Goal: Information Seeking & Learning: Find specific fact

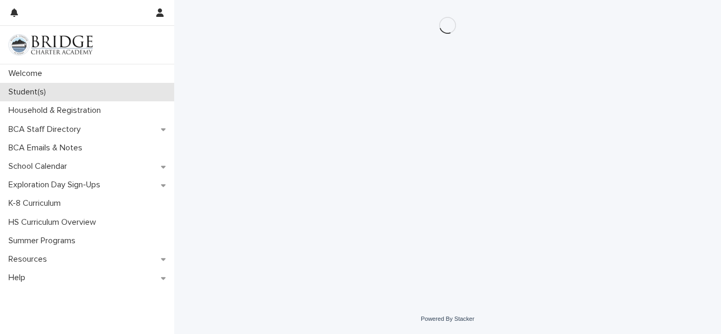
click at [32, 93] on p "Student(s)" at bounding box center [29, 92] width 50 height 10
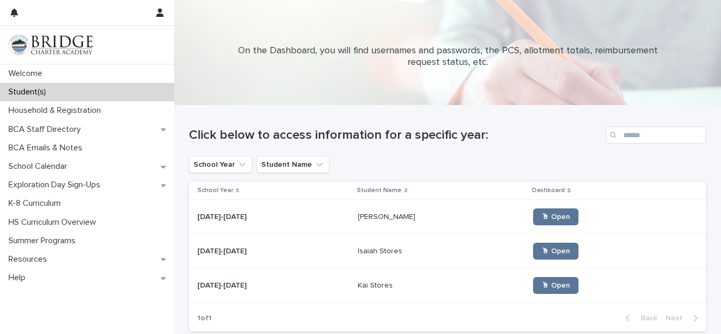
click at [408, 286] on p at bounding box center [441, 285] width 167 height 9
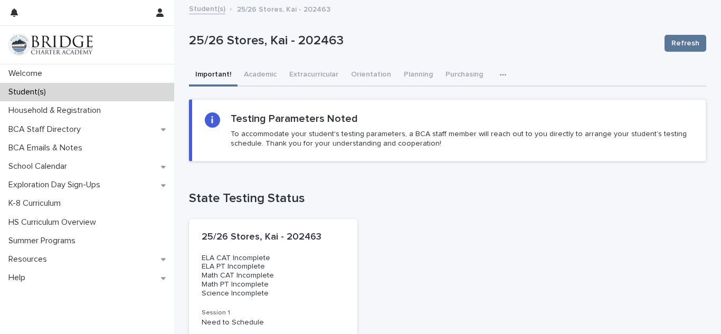
click at [500, 78] on icon "button" at bounding box center [503, 74] width 6 height 7
click at [471, 120] on button "General" at bounding box center [470, 118] width 70 height 16
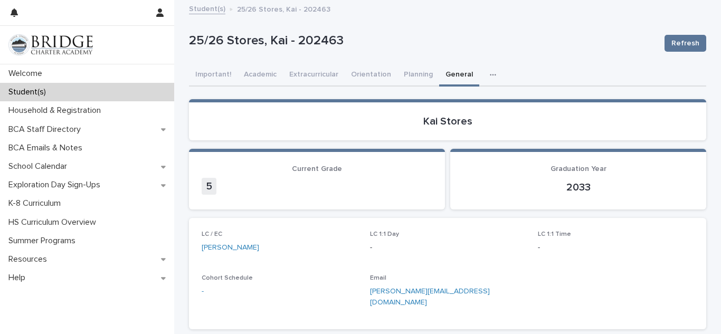
click at [431, 222] on div "LC / EC [PERSON_NAME] LC 1:1 Day - LC 1:1 Time - Cohort Schedule - Email [PERSO…" at bounding box center [447, 273] width 517 height 111
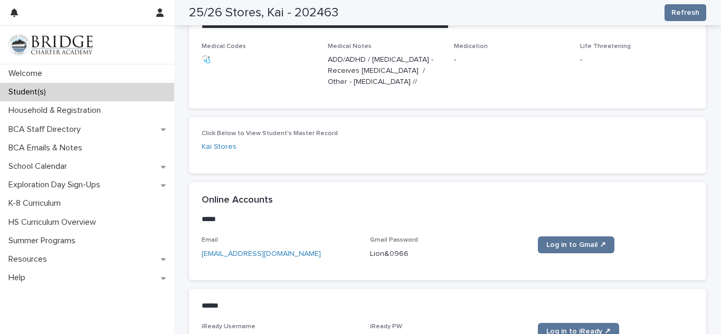
scroll to position [380, 0]
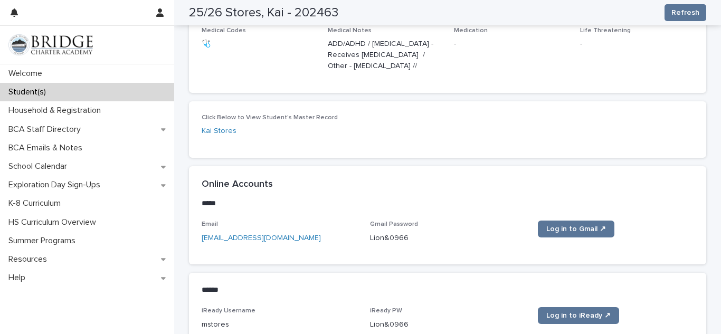
drag, startPoint x: 361, startPoint y: 228, endPoint x: 359, endPoint y: 240, distance: 11.8
click at [359, 240] on div "Email [EMAIL_ADDRESS][DOMAIN_NAME] Gmail Password [SECURITY_DATA] Log in to Gma…" at bounding box center [448, 236] width 492 height 31
drag, startPoint x: 368, startPoint y: 230, endPoint x: 427, endPoint y: 238, distance: 59.7
click at [427, 238] on div "Email [EMAIL_ADDRESS][DOMAIN_NAME] Gmail Password [SECURITY_DATA] Log in to Gma…" at bounding box center [448, 236] width 492 height 31
click at [590, 221] on link "Log in to Gmail ↗" at bounding box center [576, 229] width 77 height 17
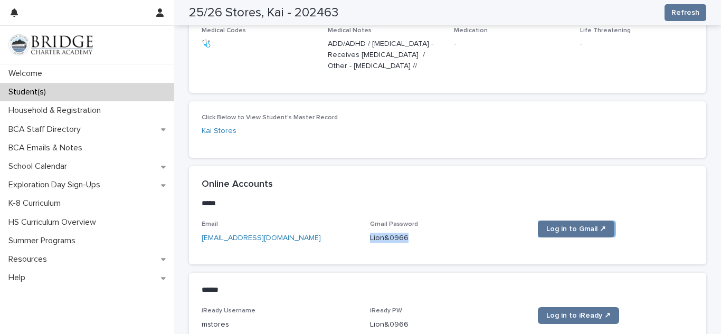
click at [291, 273] on div "****** •••" at bounding box center [447, 290] width 517 height 34
drag, startPoint x: 291, startPoint y: 273, endPoint x: 313, endPoint y: 254, distance: 29.1
click at [313, 254] on div "Online Accounts ***** ••• Email [EMAIL_ADDRESS][DOMAIN_NAME] Gmail Password [SE…" at bounding box center [447, 258] width 517 height 185
drag, startPoint x: 359, startPoint y: 311, endPoint x: 359, endPoint y: 318, distance: 7.4
click at [359, 318] on div "iReady Username mstores iReady PW [SECURITY_DATA] Log in to iReady ↗" at bounding box center [448, 322] width 492 height 31
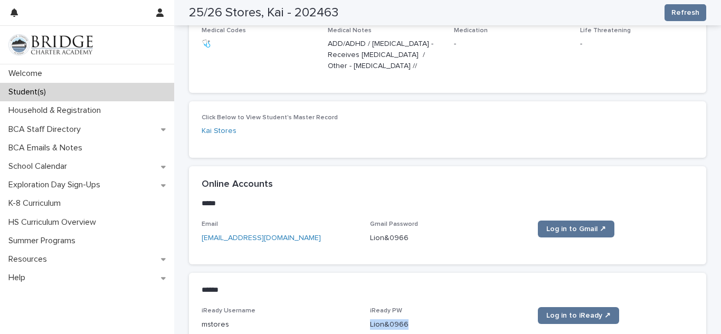
drag, startPoint x: 364, startPoint y: 314, endPoint x: 417, endPoint y: 318, distance: 53.4
click at [417, 318] on div "iReady Username mstores iReady PW [SECURITY_DATA] Log in to iReady ↗" at bounding box center [448, 322] width 492 height 31
click at [560, 312] on span "Log in to iReady ↗" at bounding box center [578, 315] width 64 height 7
click at [352, 319] on p "mstores" at bounding box center [280, 324] width 156 height 11
drag, startPoint x: 362, startPoint y: 316, endPoint x: 344, endPoint y: 323, distance: 19.9
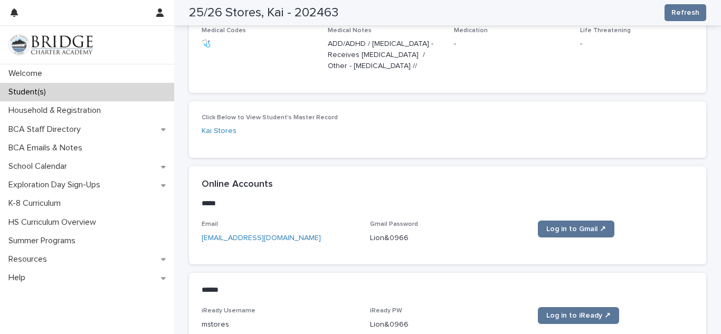
click at [344, 323] on div "iReady Username mstores iReady PW [SECURITY_DATA] Log in to iReady ↗" at bounding box center [448, 322] width 492 height 31
copy p "Lion&0966"
drag, startPoint x: 365, startPoint y: 313, endPoint x: 412, endPoint y: 322, distance: 47.2
click at [412, 322] on div "iReady Username mstores iReady PW [SECURITY_DATA] Log in to iReady ↗" at bounding box center [448, 322] width 492 height 31
click at [558, 312] on span "Log in to iReady ↗" at bounding box center [578, 315] width 64 height 7
